Goal: Task Accomplishment & Management: Use online tool/utility

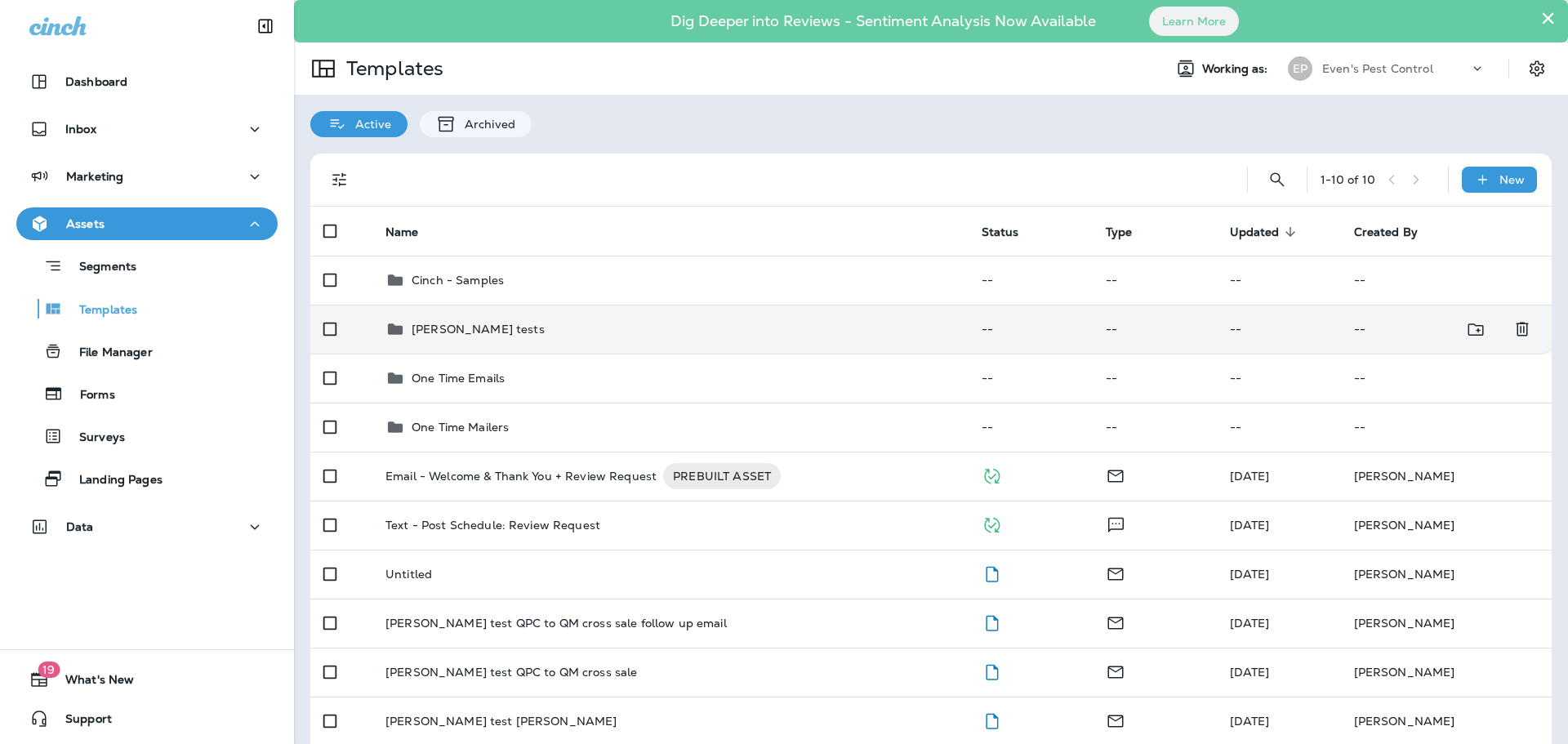
click at [497, 331] on div "[PERSON_NAME] tests" at bounding box center [670, 328] width 570 height 19
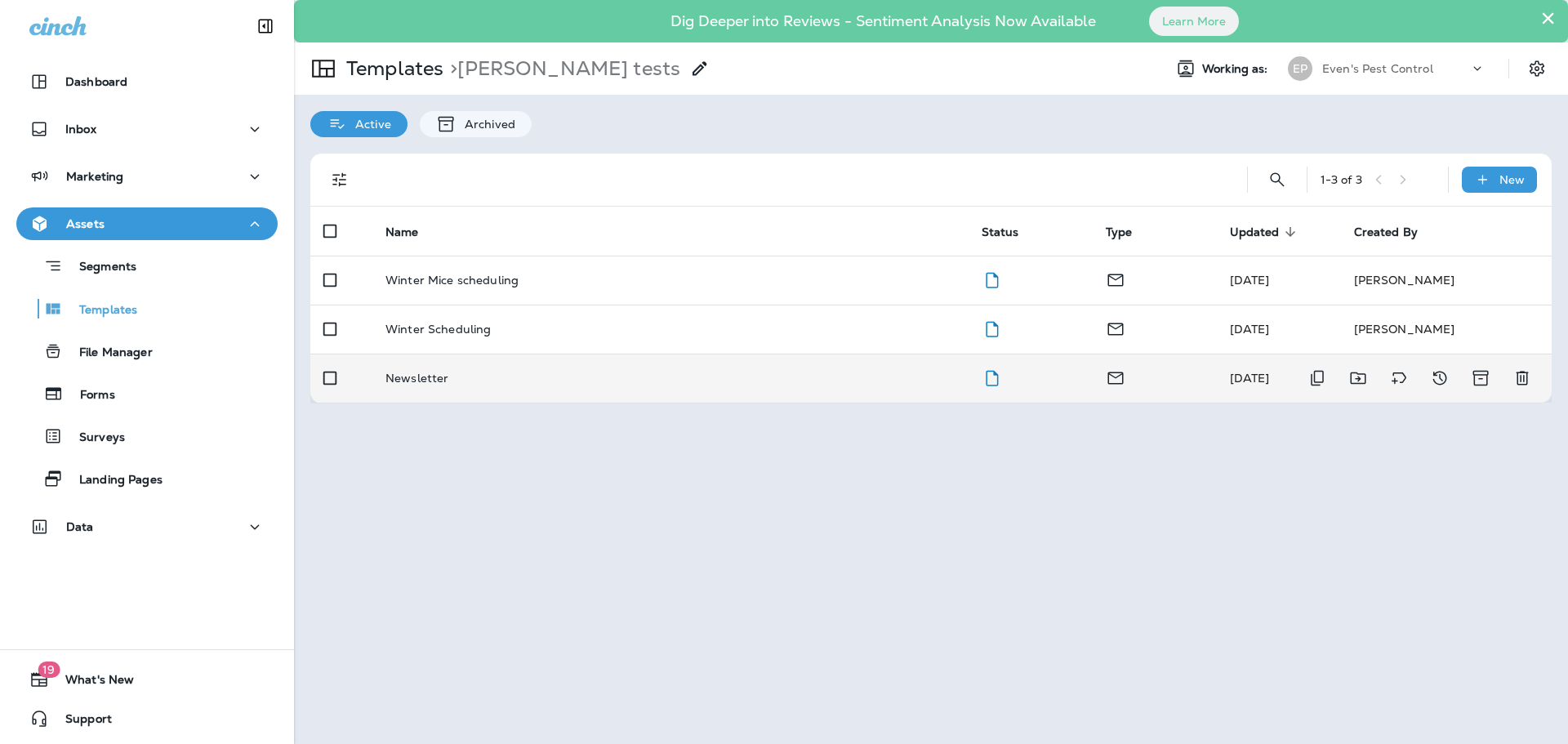
click at [483, 370] on td "Newsletter" at bounding box center [670, 378] width 597 height 49
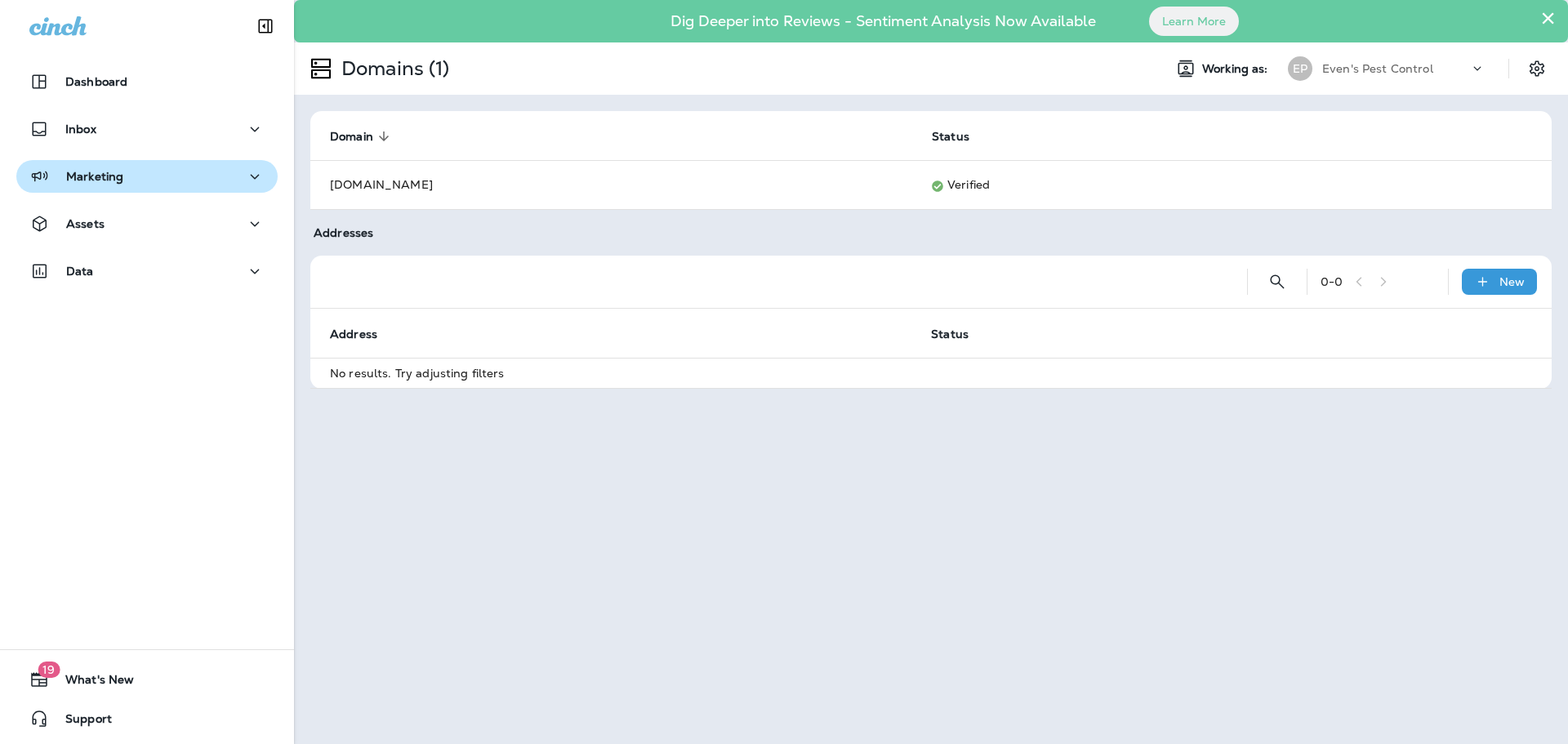
click at [121, 181] on p "Marketing" at bounding box center [95, 176] width 57 height 13
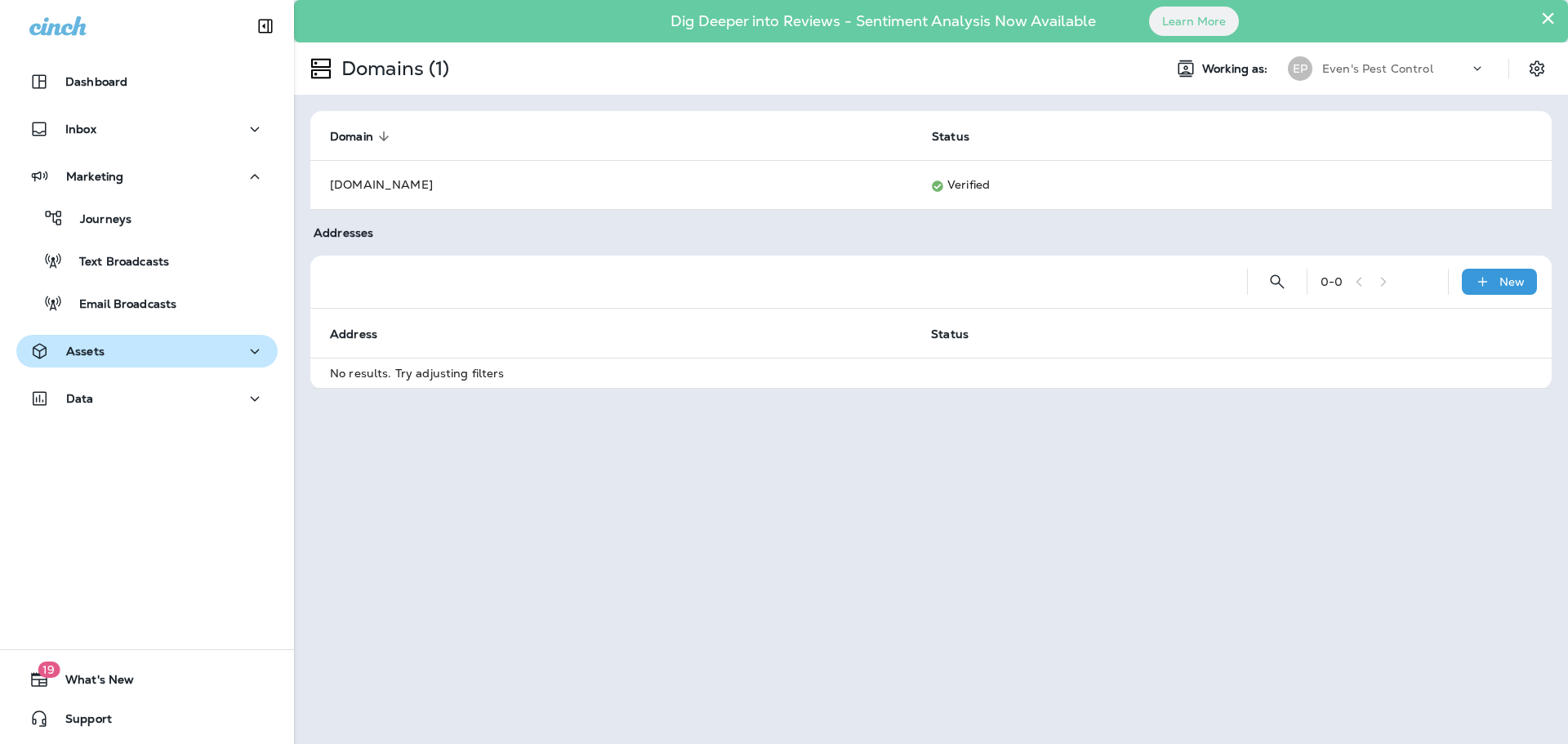
click at [128, 355] on div "Assets" at bounding box center [147, 351] width 235 height 20
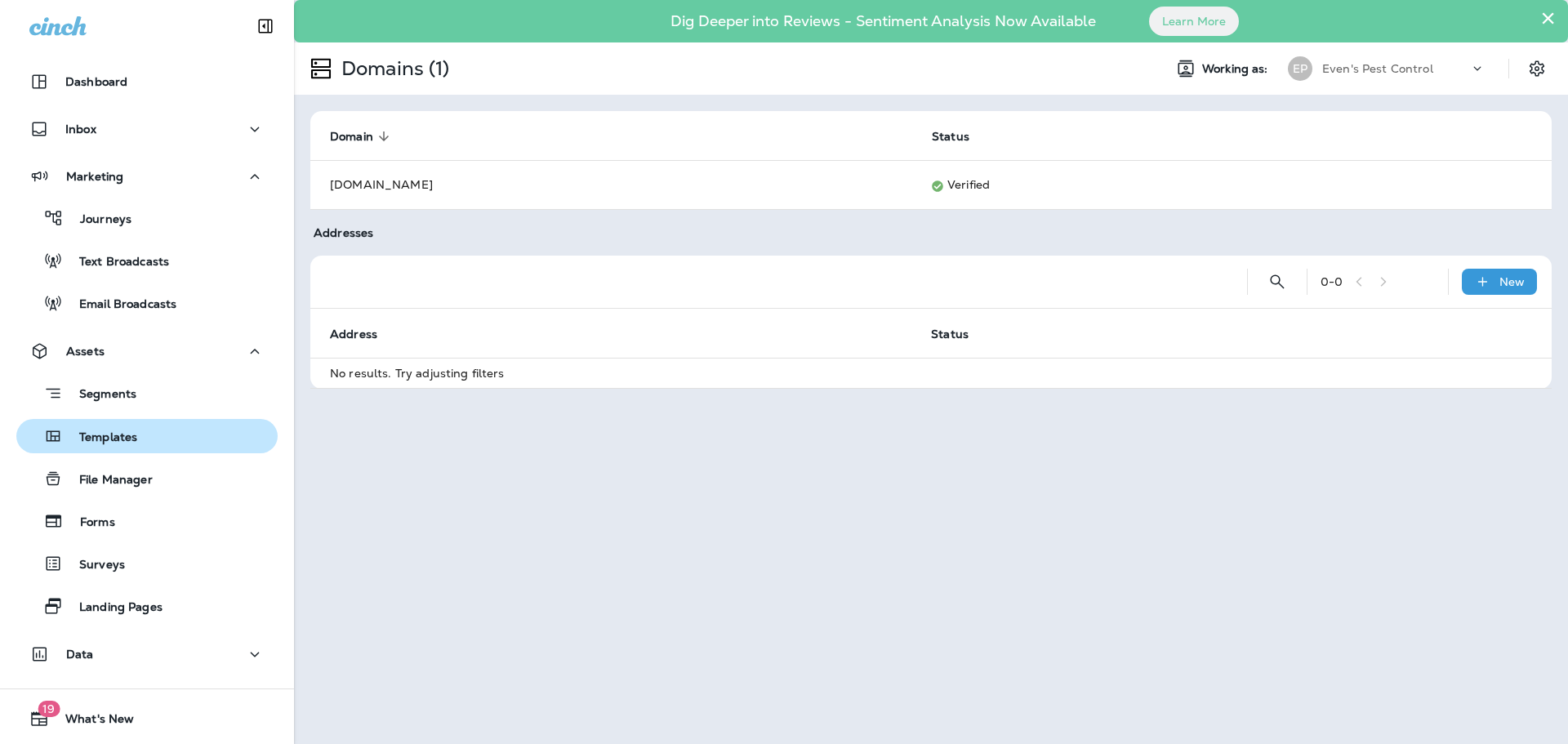
click at [152, 438] on div "Templates" at bounding box center [147, 436] width 248 height 25
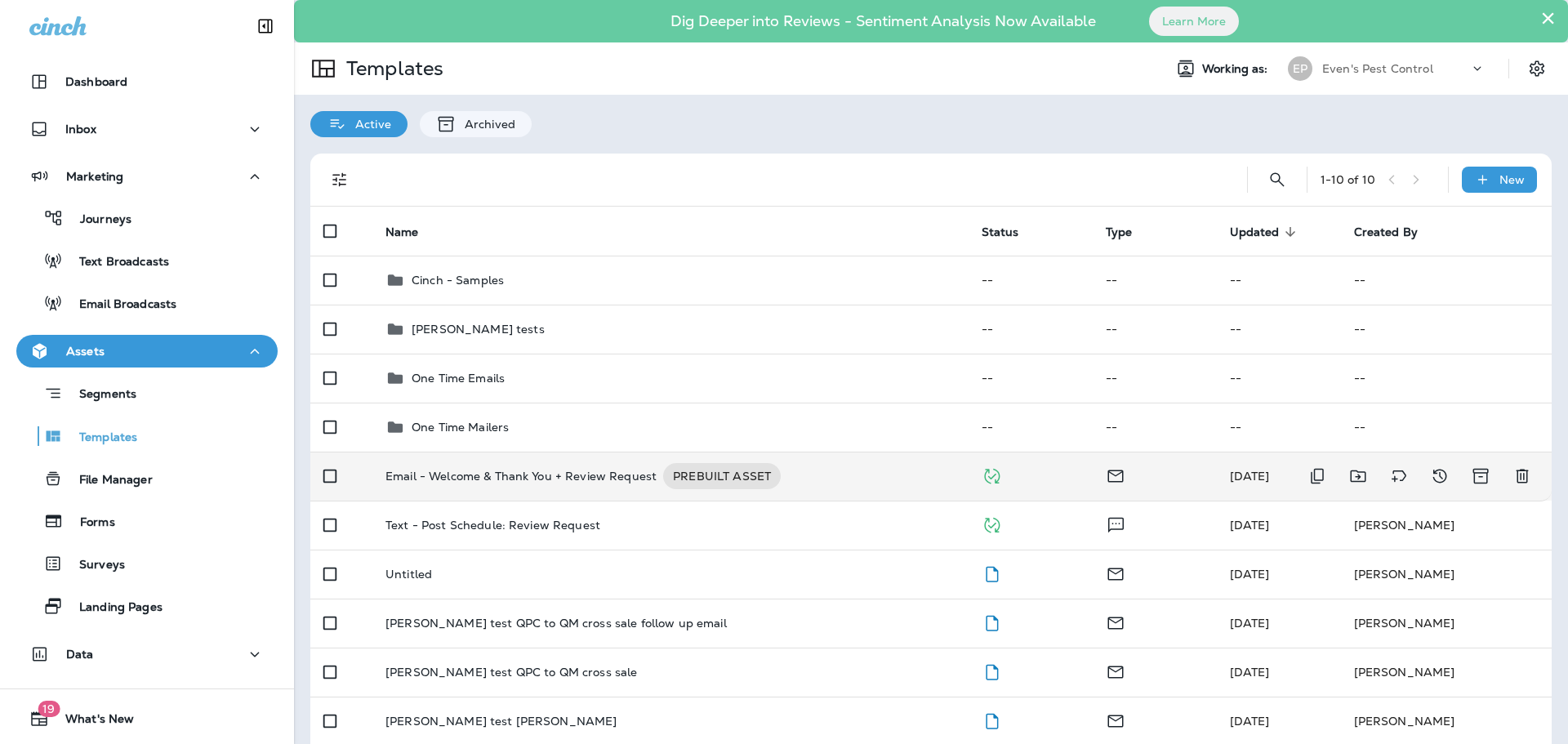
click at [432, 474] on p "Email - Welcome & Thank You + Review Request" at bounding box center [521, 476] width 271 height 26
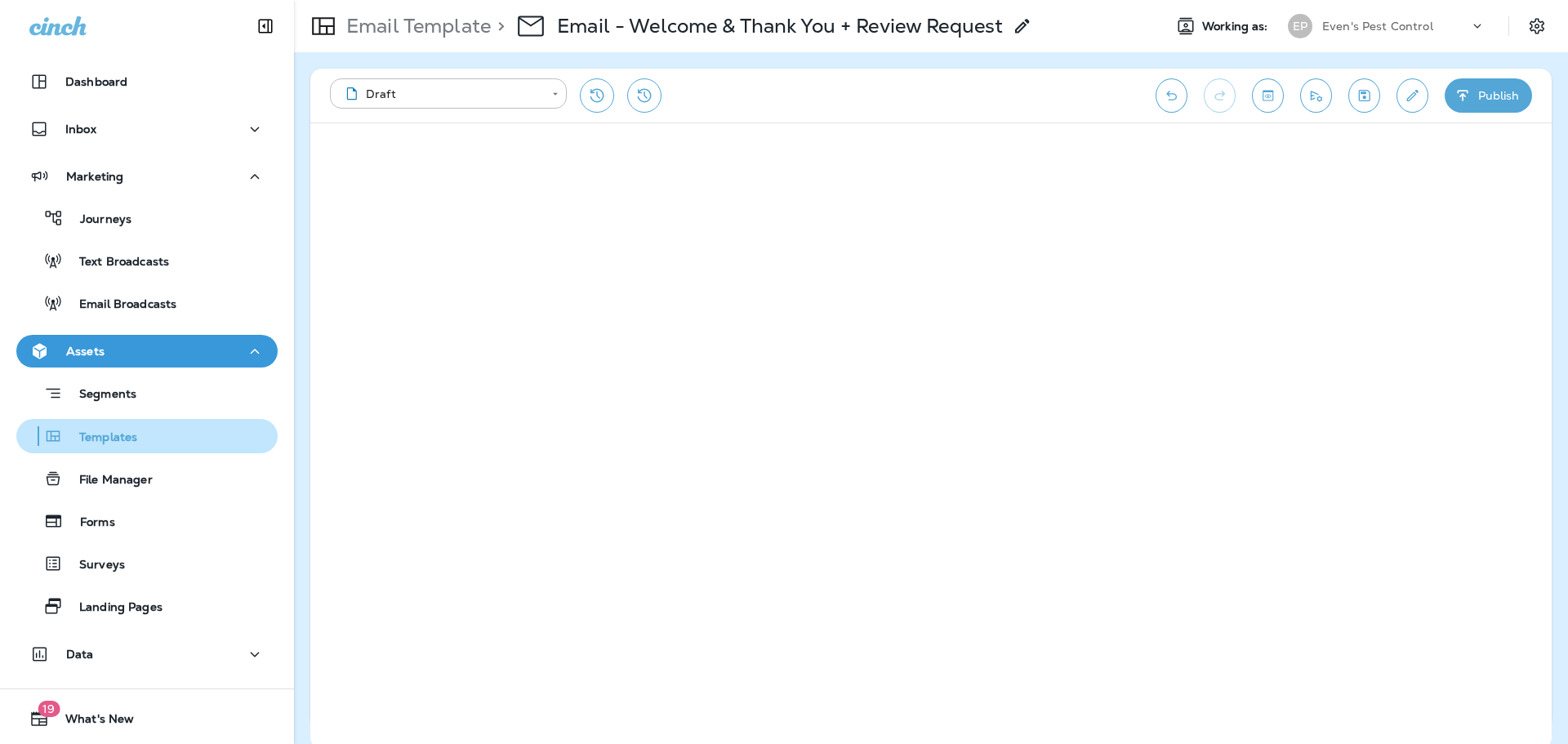
click at [110, 440] on p "Templates" at bounding box center [99, 438] width 74 height 16
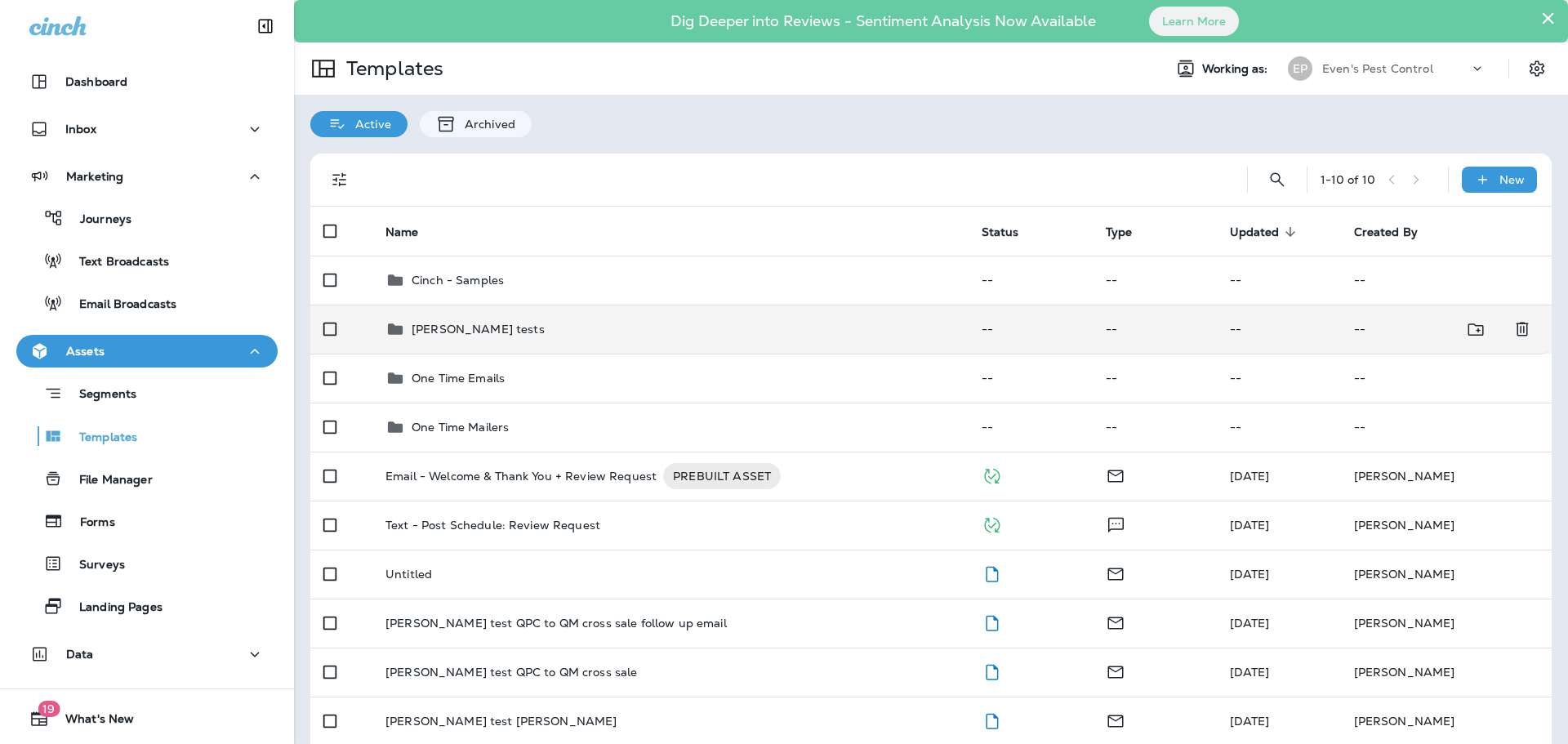
click at [478, 329] on p "[PERSON_NAME] tests" at bounding box center [478, 329] width 133 height 13
